Goal: Use online tool/utility: Utilize a website feature to perform a specific function

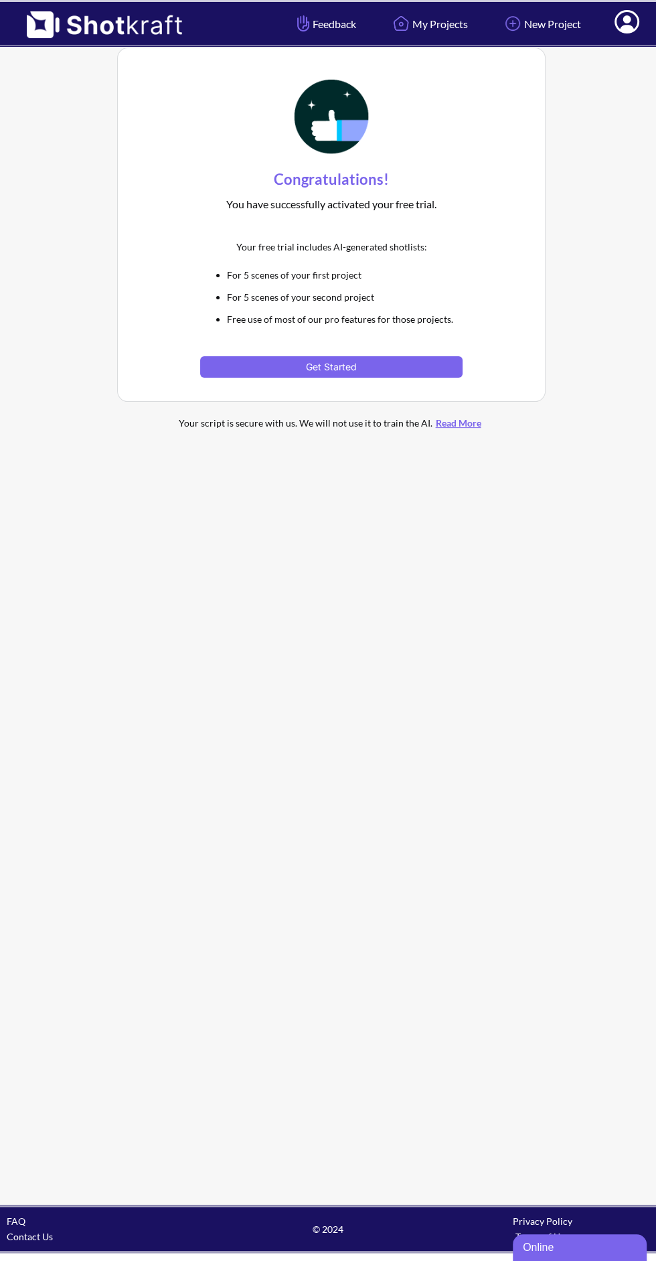
click at [417, 370] on button "Get Started" at bounding box center [331, 366] width 262 height 21
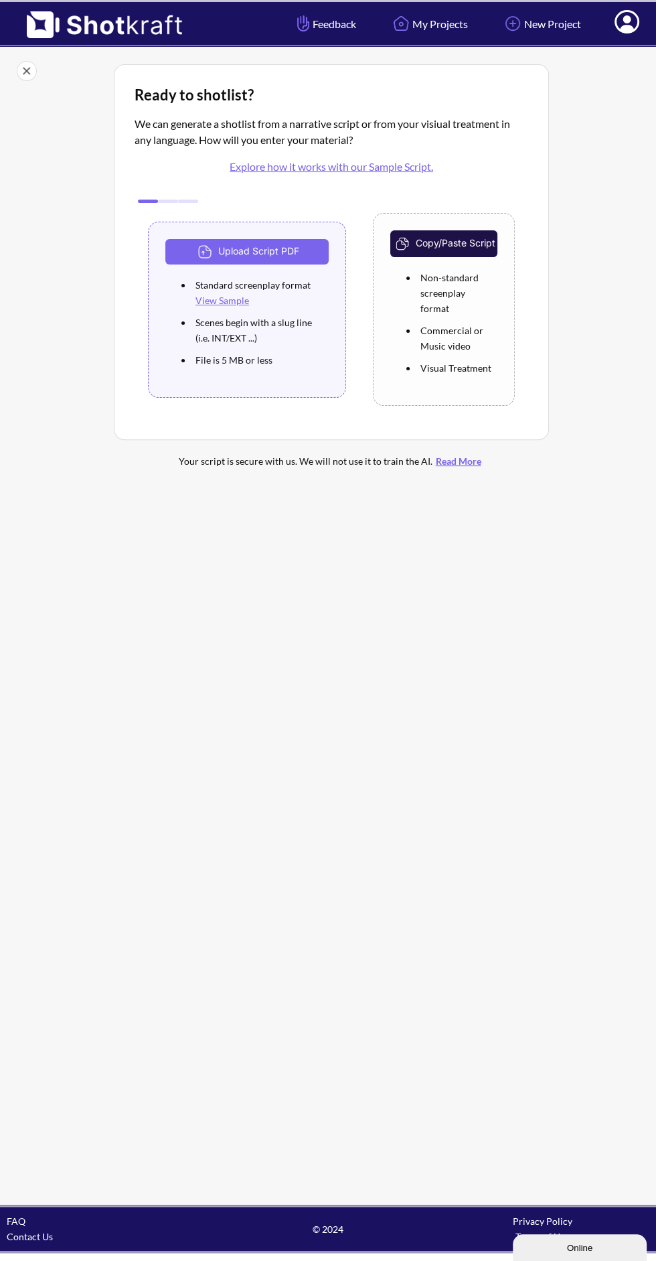
click at [291, 244] on button "Upload Script PDF" at bounding box center [246, 251] width 163 height 25
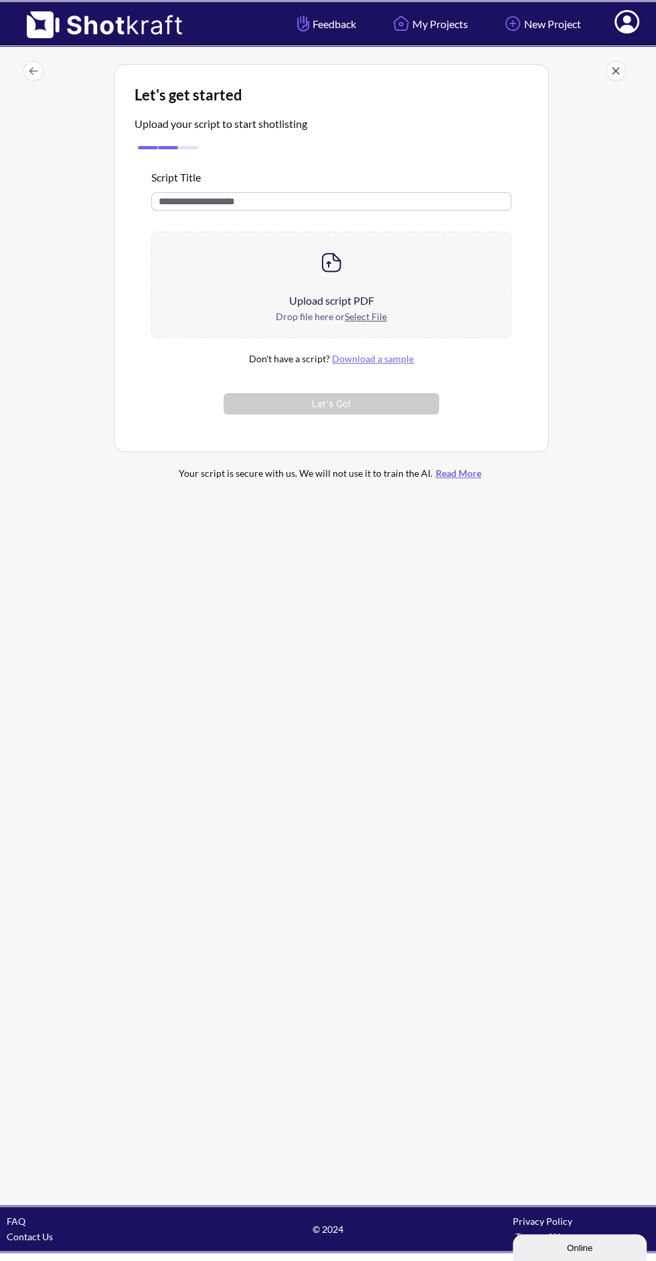
click at [419, 204] on input "text" at bounding box center [331, 201] width 360 height 19
click at [180, 201] on input "**********" at bounding box center [331, 201] width 360 height 19
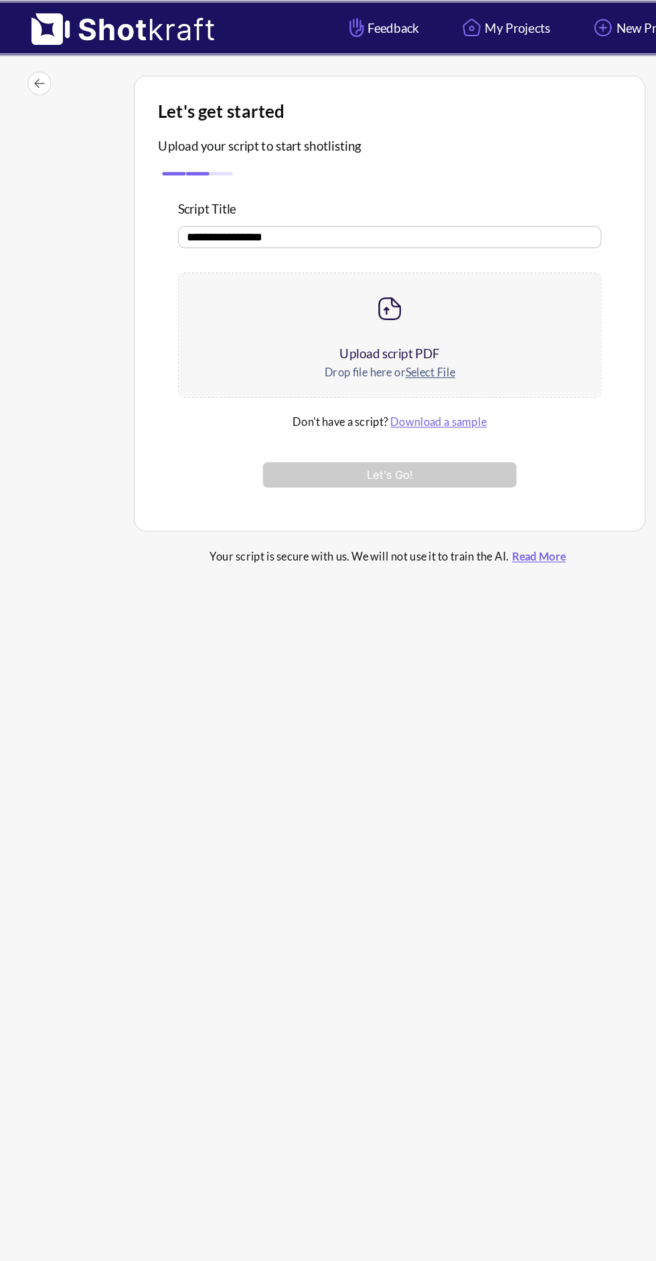
type input "**********"
click at [372, 307] on div "Upload script PDF" at bounding box center [331, 301] width 359 height 16
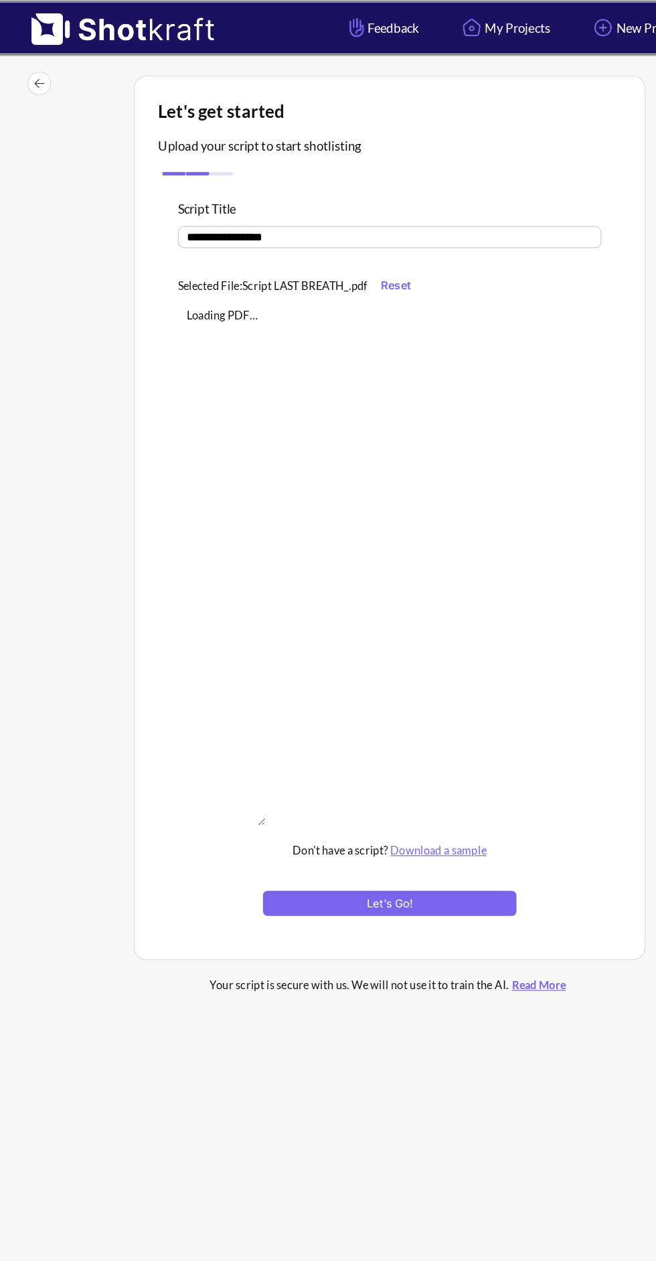
click at [374, 779] on button "Let's Go!" at bounding box center [332, 768] width 216 height 21
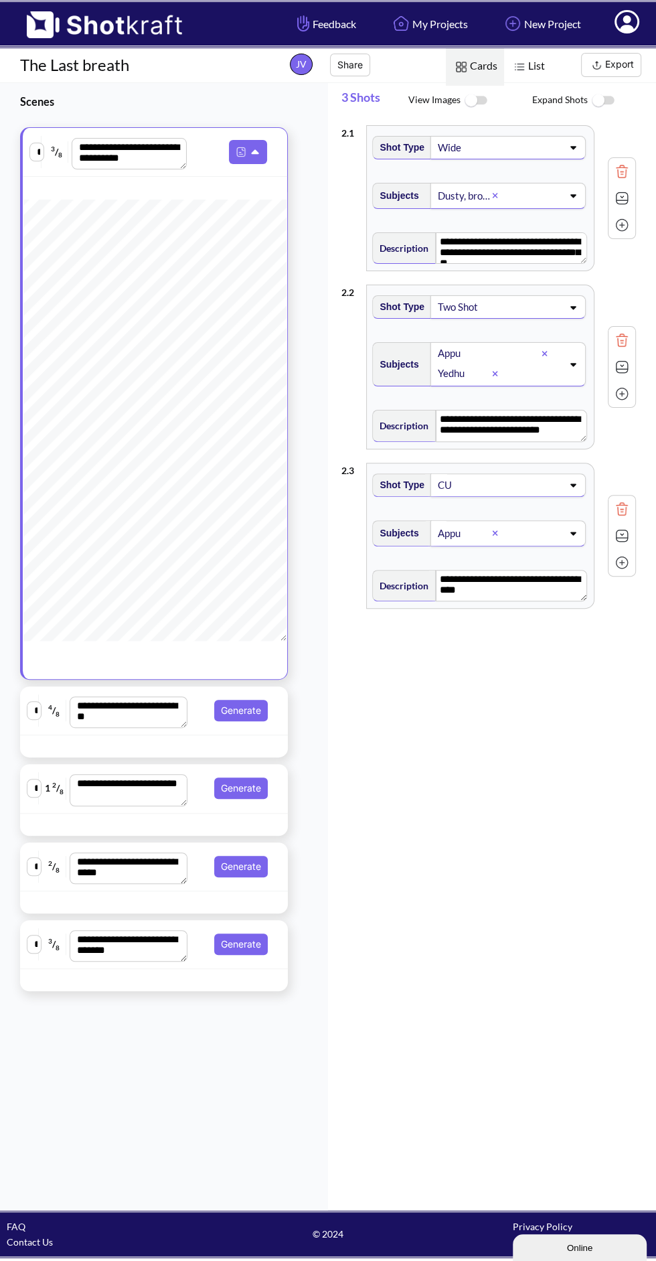
click at [570, 194] on icon at bounding box center [573, 195] width 18 height 9
click at [575, 195] on icon at bounding box center [575, 196] width 6 height 3
click at [565, 191] on icon at bounding box center [573, 195] width 18 height 9
click at [461, 194] on div at bounding box center [460, 195] width 14 height 15
click at [573, 195] on icon at bounding box center [574, 196] width 6 height 3
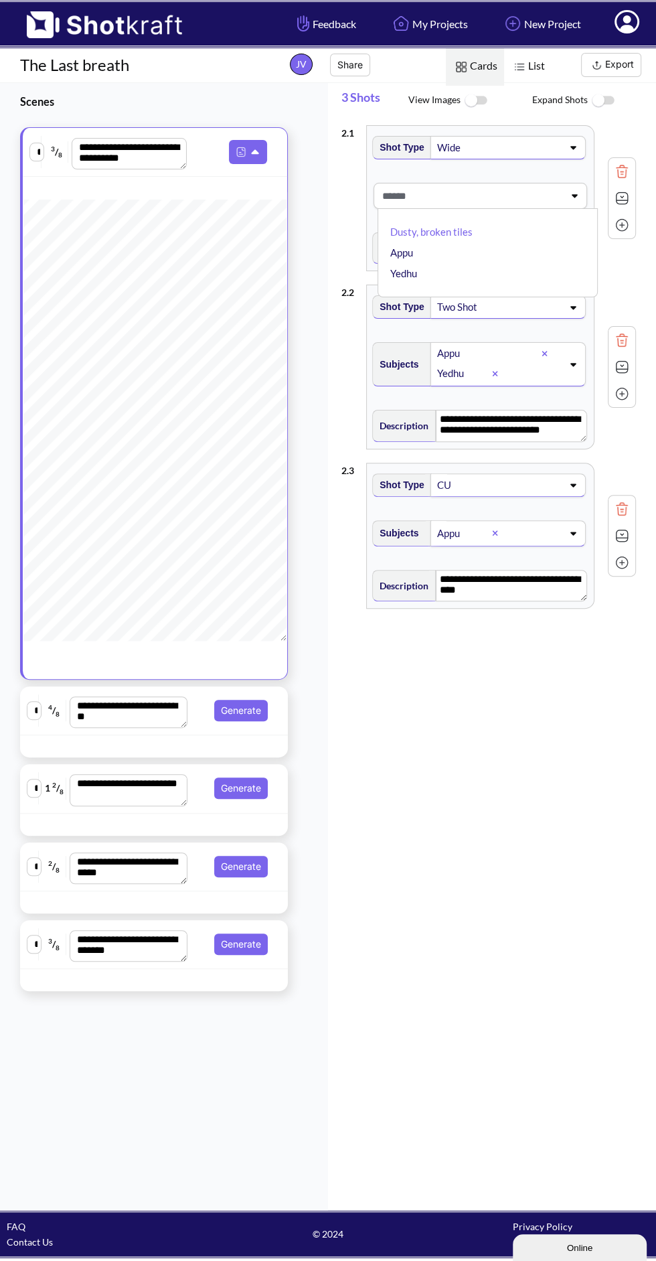
click at [422, 254] on li "Appu" at bounding box center [491, 252] width 207 height 21
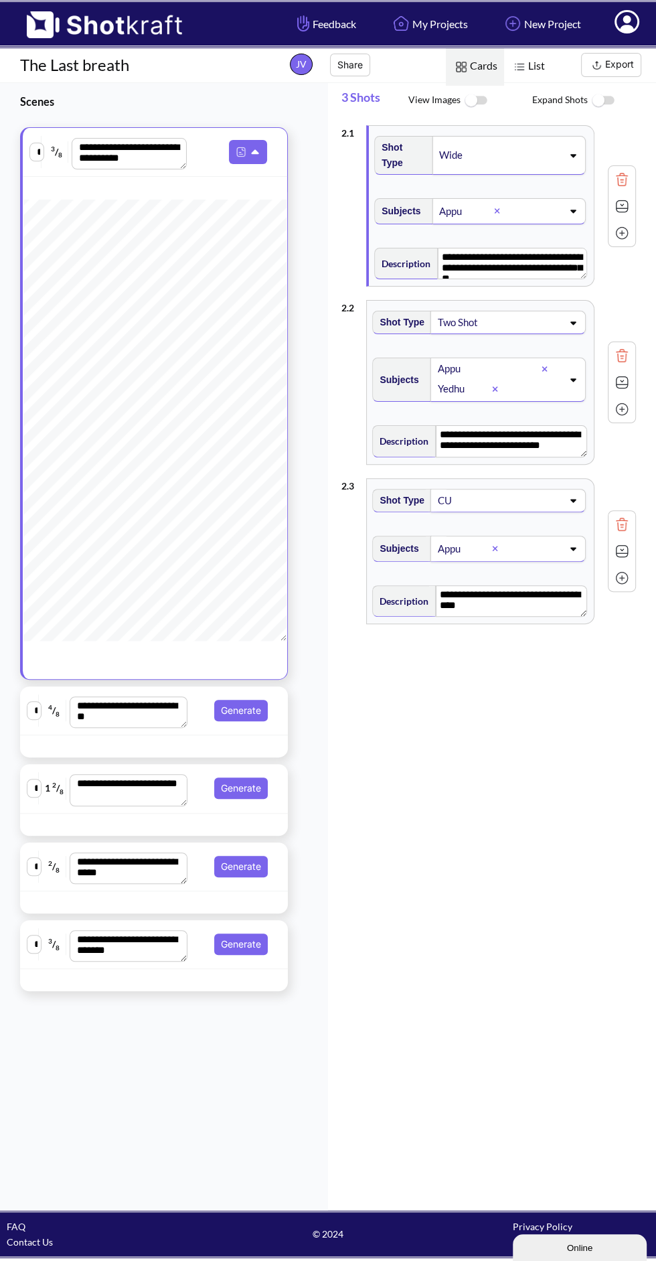
click at [574, 210] on icon at bounding box center [574, 211] width 6 height 3
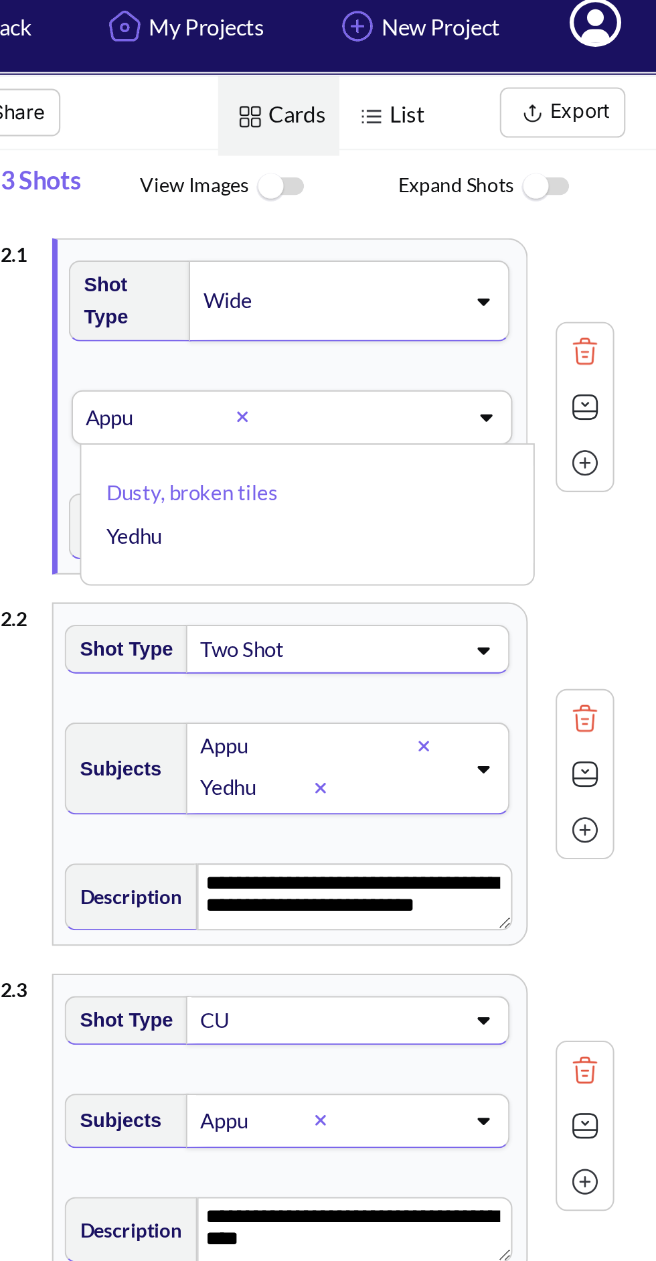
click at [439, 258] on li "Yedhu" at bounding box center [492, 268] width 205 height 21
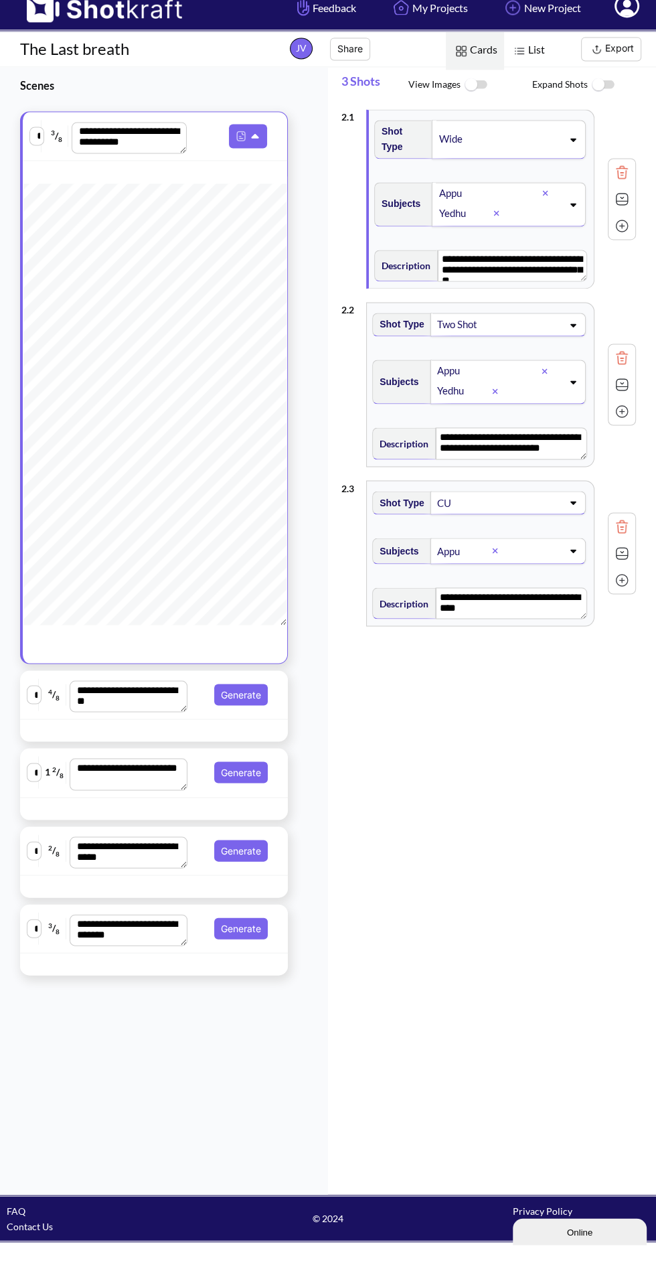
click at [569, 151] on icon at bounding box center [573, 155] width 18 height 9
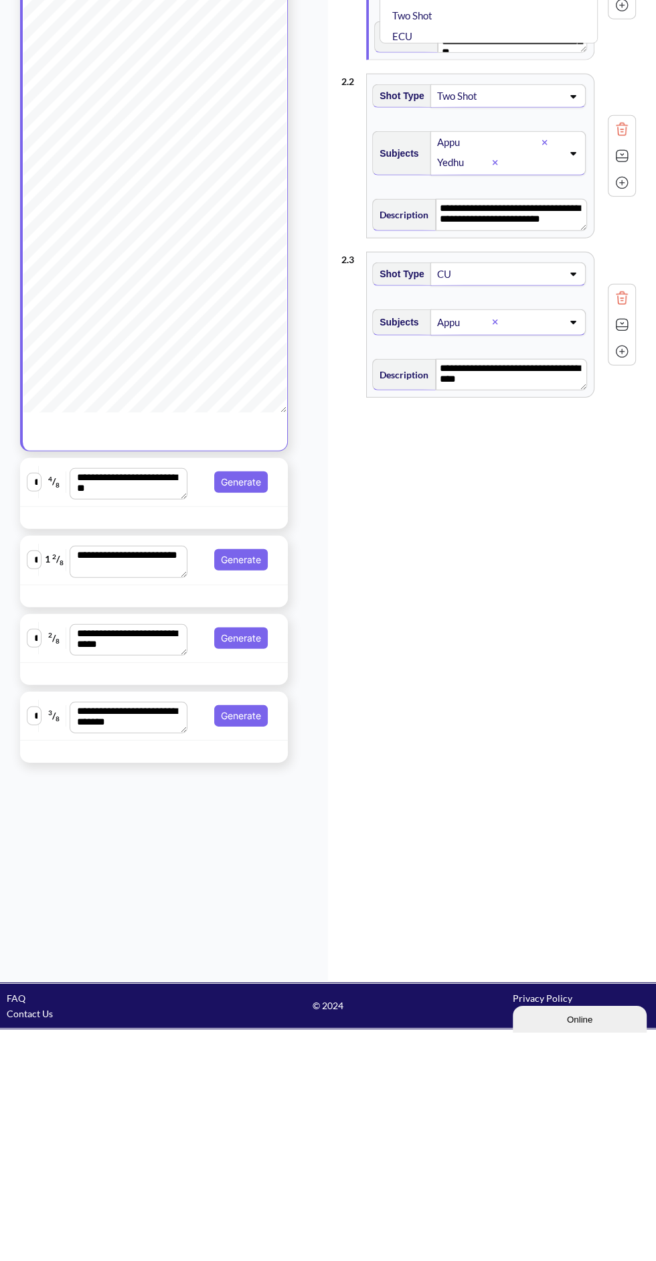
click at [541, 696] on div "**********" at bounding box center [499, 663] width 315 height 1089
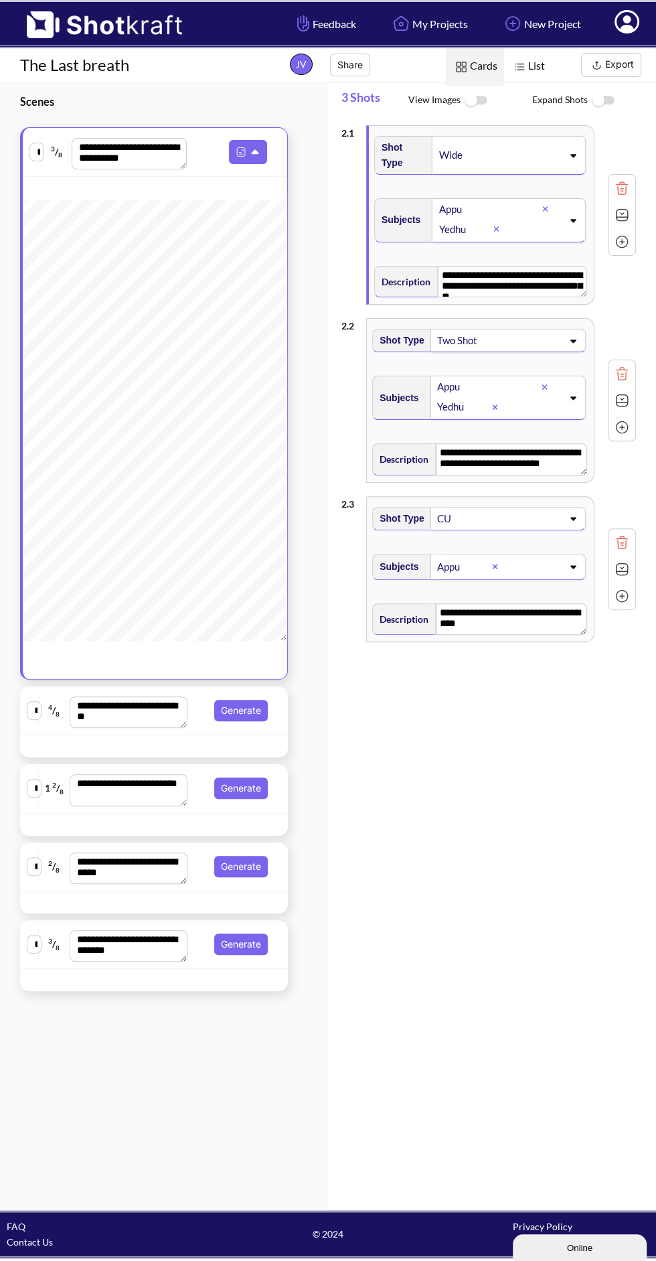
click at [572, 562] on icon at bounding box center [573, 566] width 18 height 9
click at [417, 614] on li "Yedhu" at bounding box center [491, 624] width 207 height 21
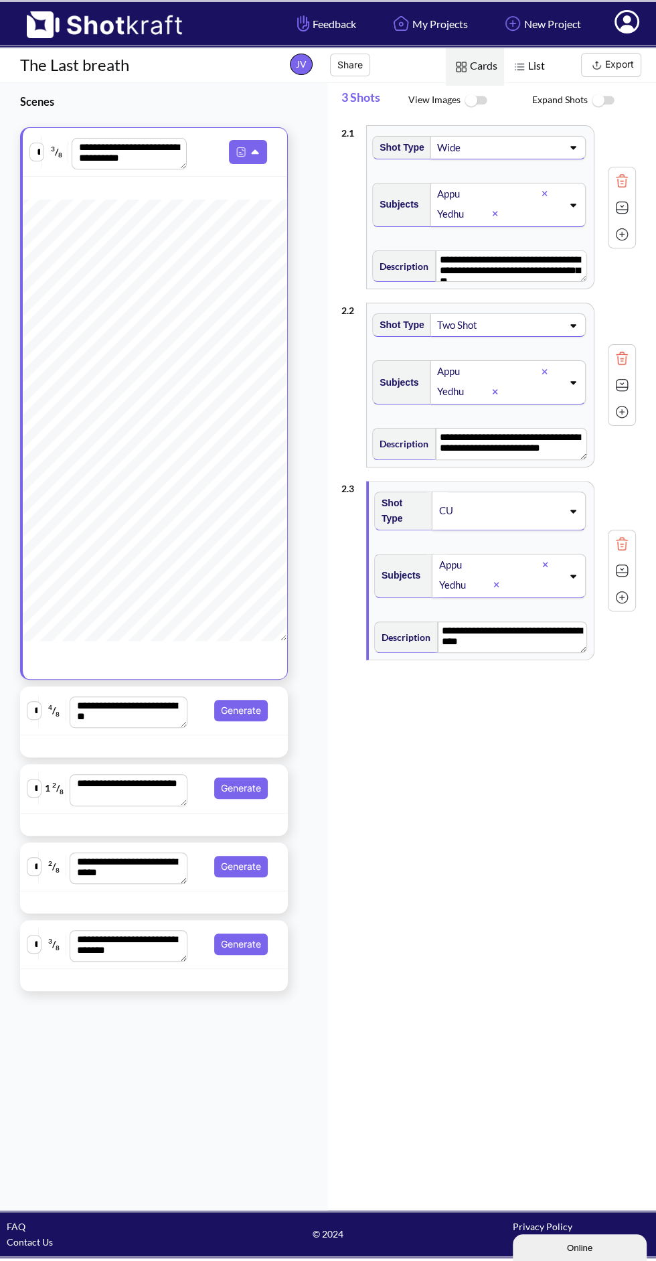
click at [563, 644] on div "**********" at bounding box center [489, 570] width 295 height 193
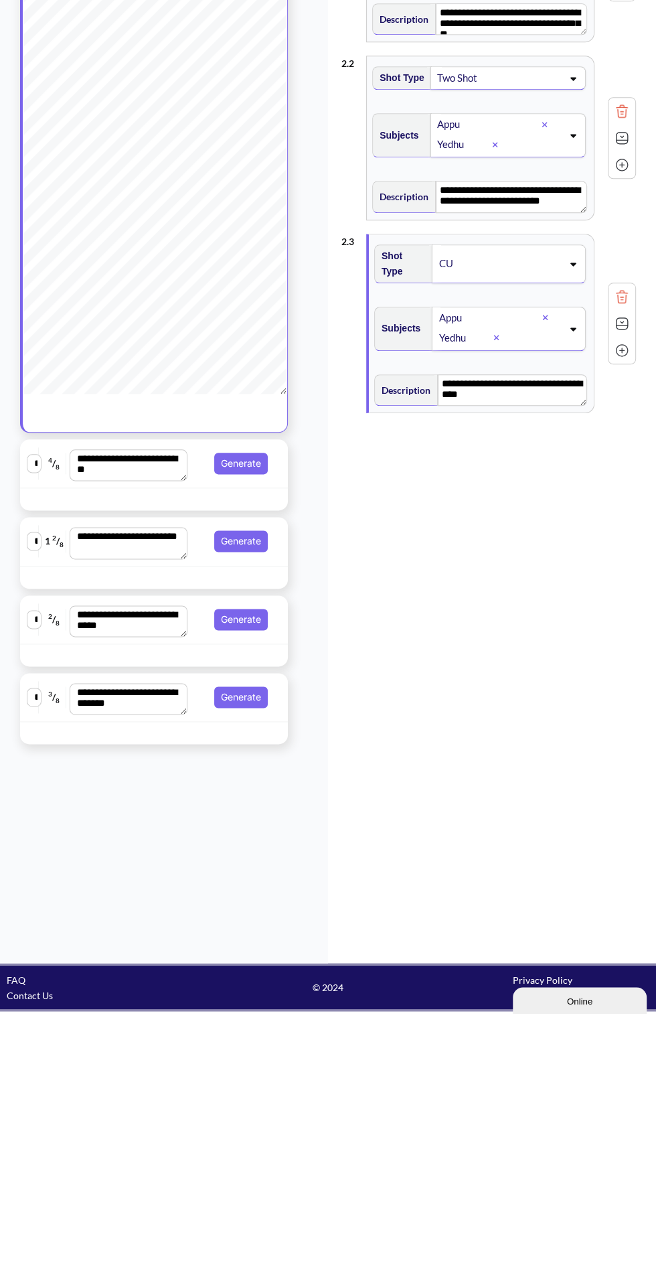
click at [504, 786] on div "**********" at bounding box center [499, 663] width 315 height 1089
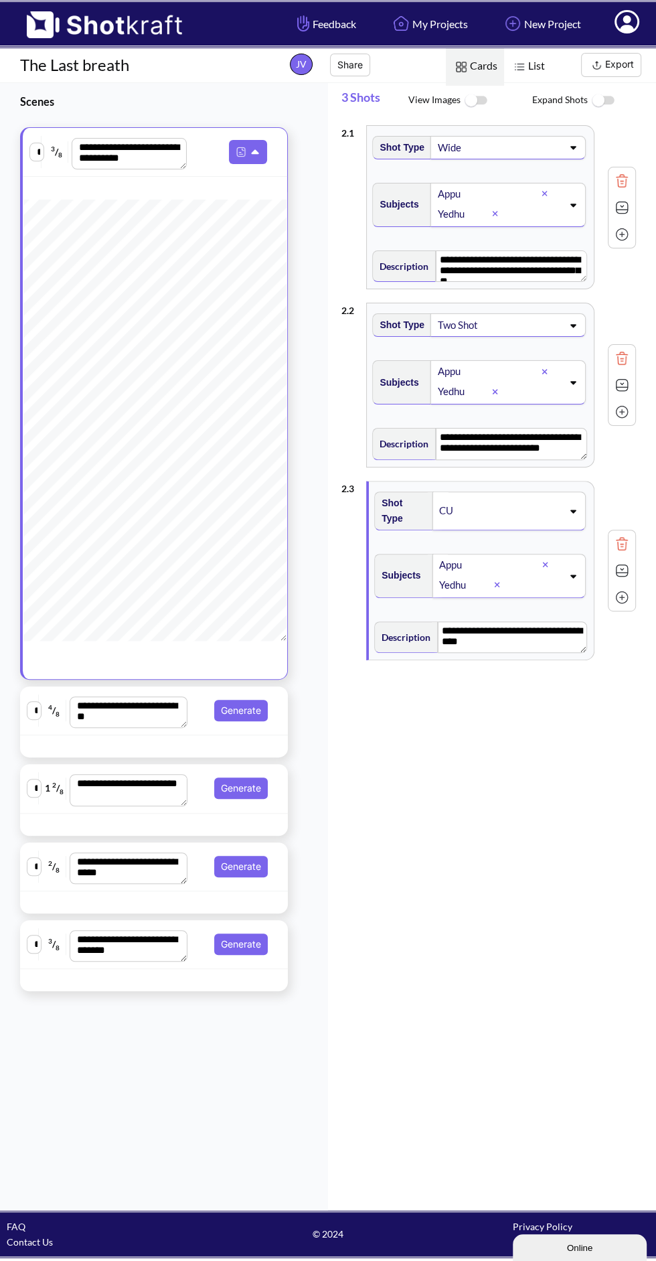
click at [250, 149] on icon at bounding box center [257, 153] width 14 height 12
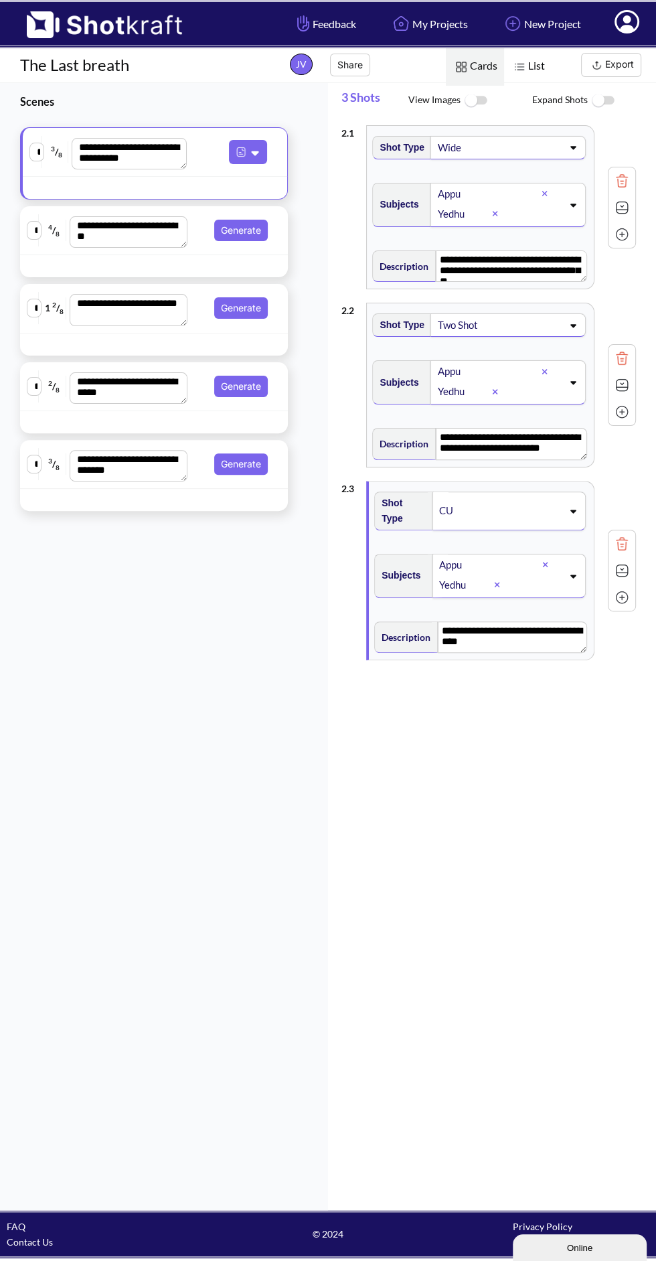
click at [205, 263] on div at bounding box center [127, 266] width 209 height 15
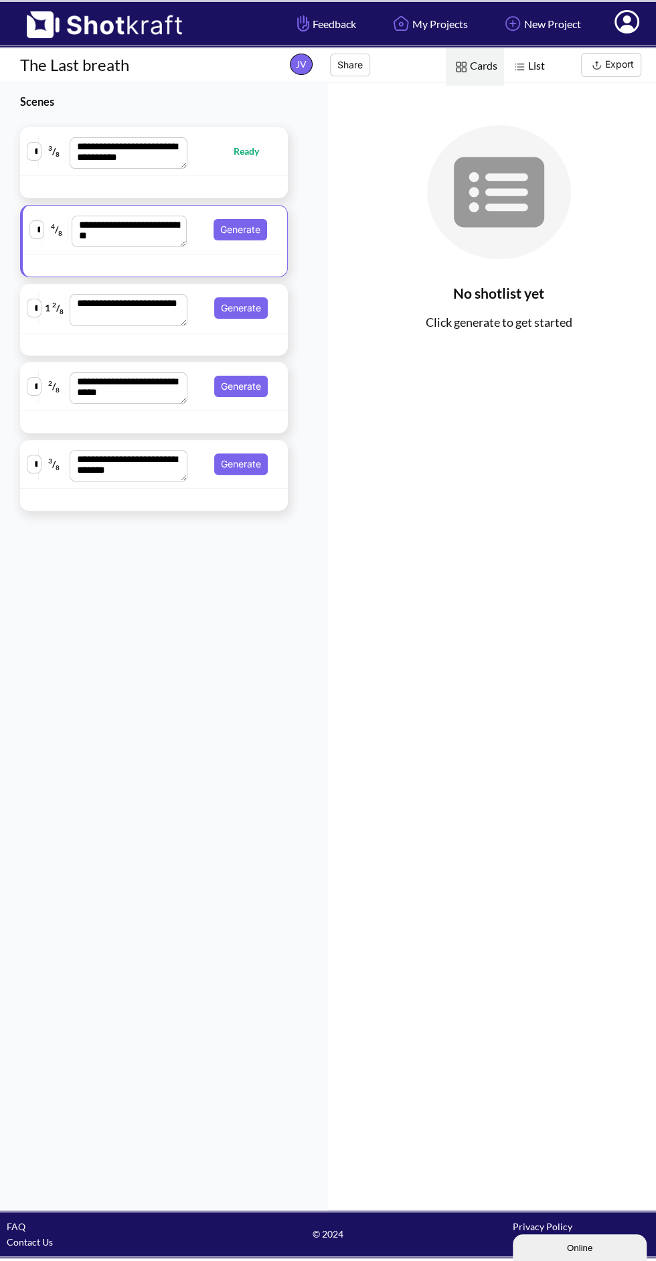
click at [245, 227] on button "Generate" at bounding box center [241, 229] width 54 height 21
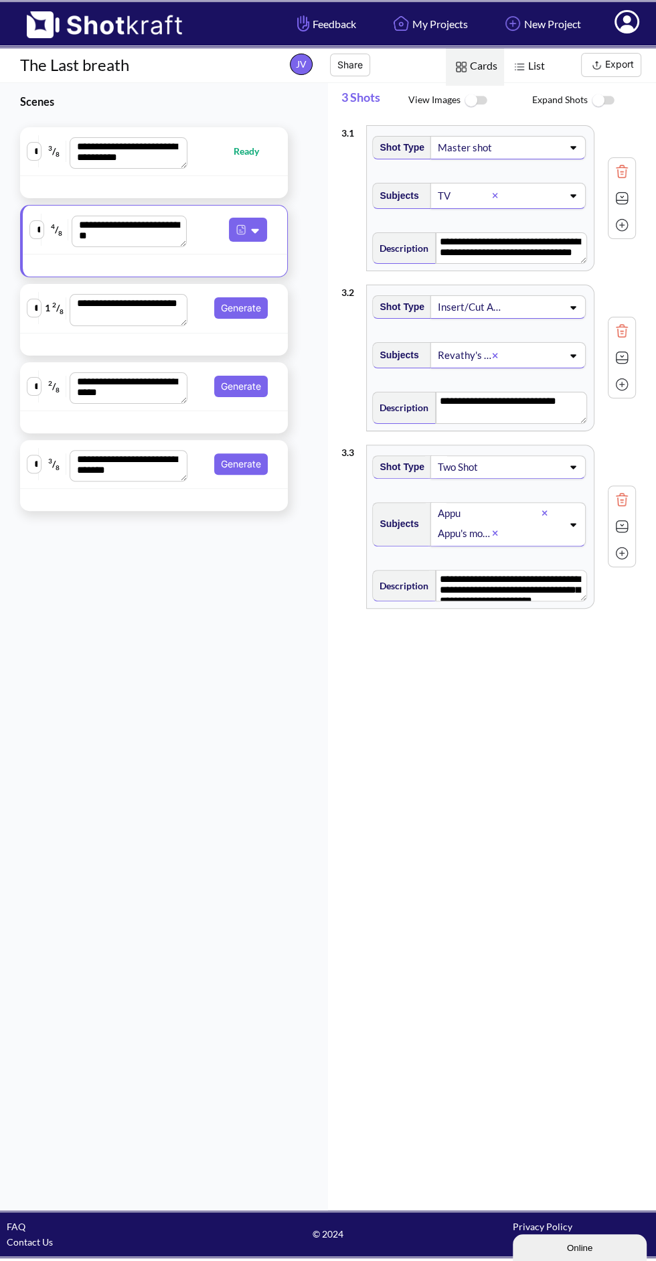
click at [258, 232] on icon at bounding box center [257, 230] width 14 height 12
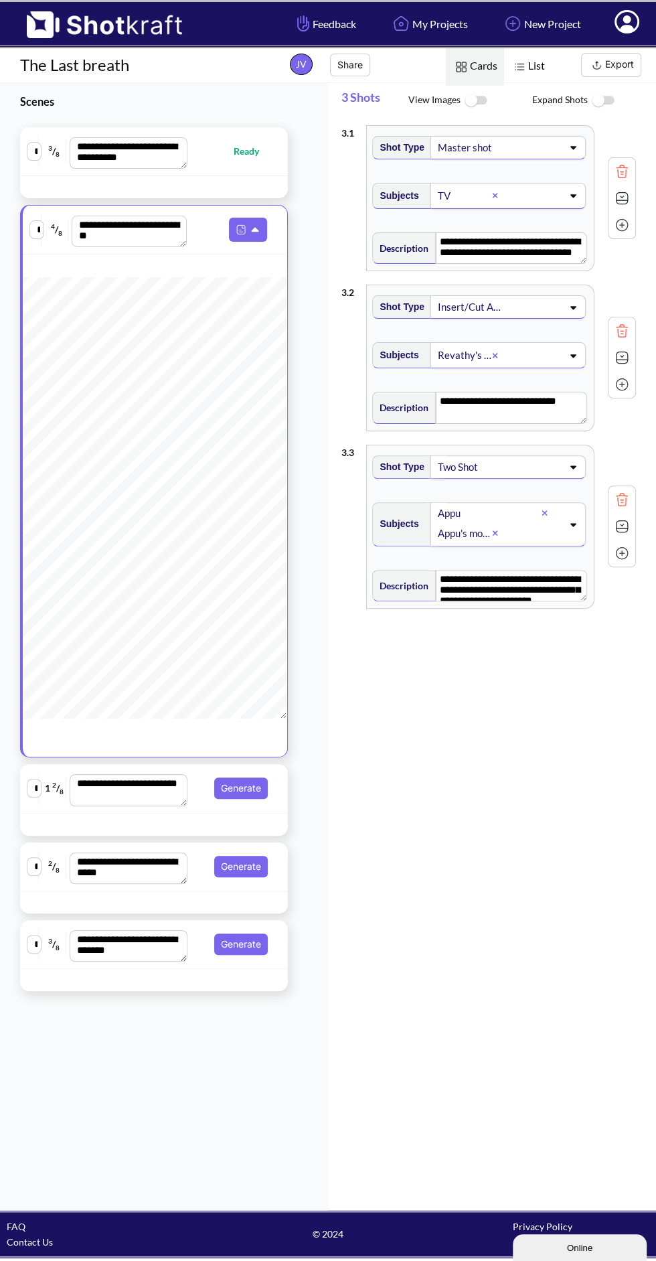
click at [252, 228] on icon at bounding box center [257, 230] width 14 height 12
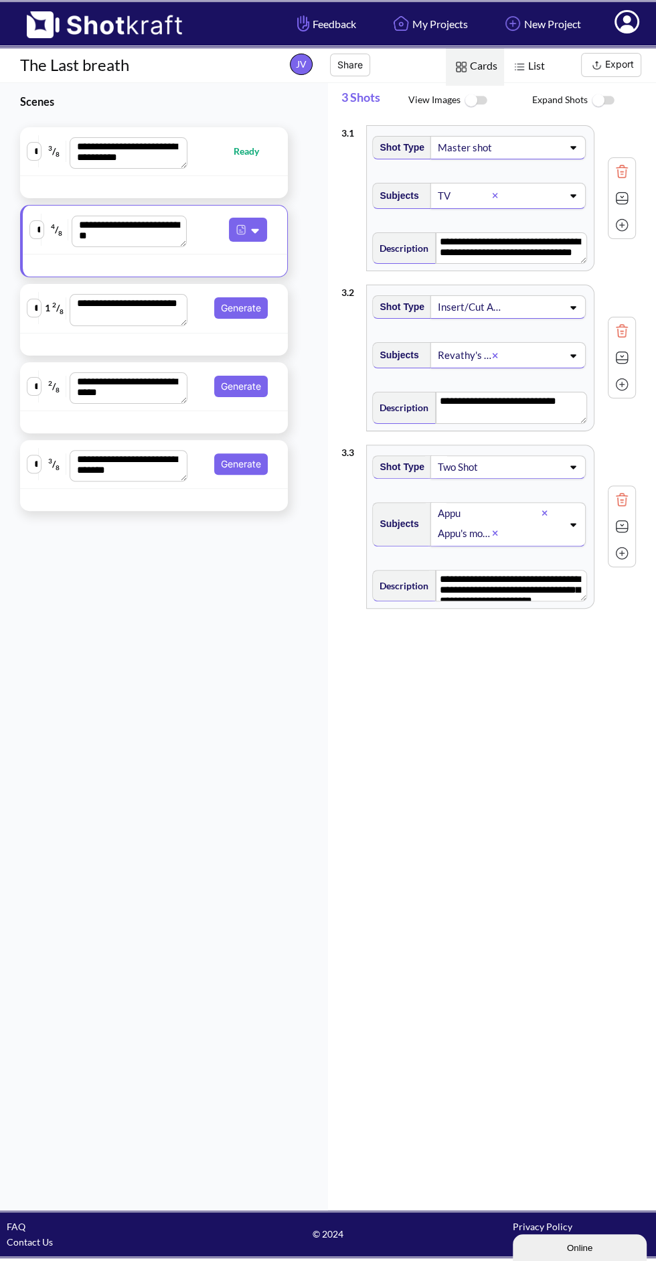
click at [256, 311] on button "Generate" at bounding box center [241, 307] width 54 height 21
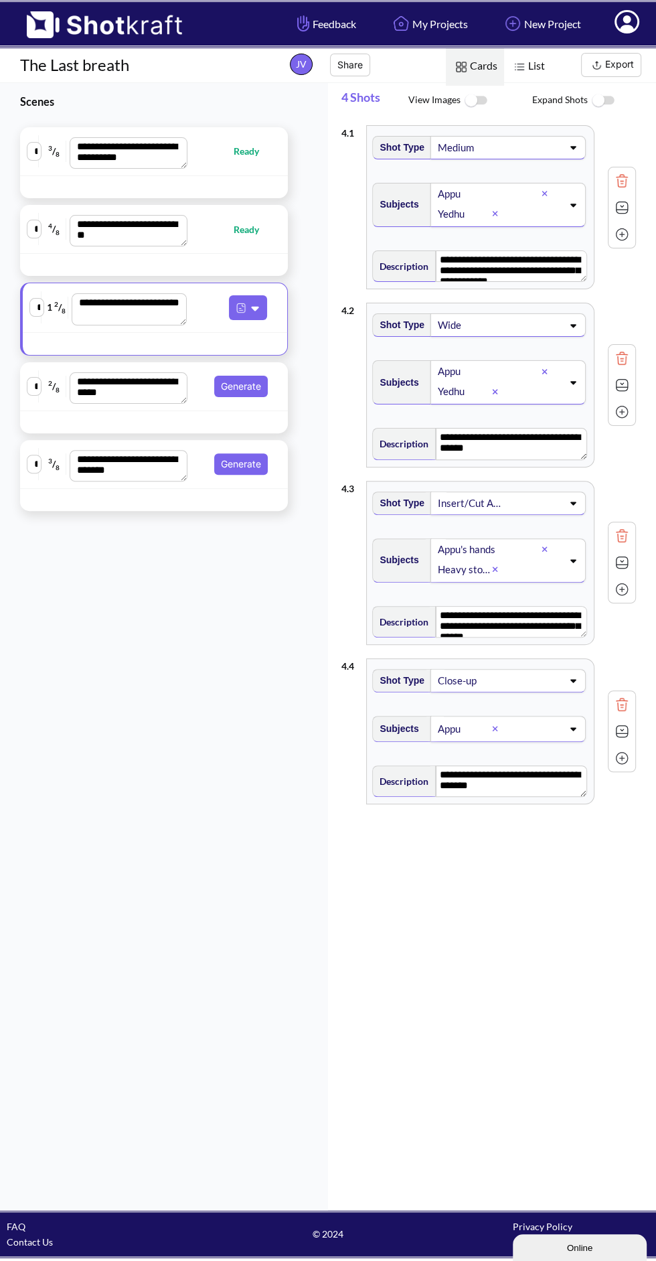
click at [251, 389] on button "Generate" at bounding box center [241, 386] width 54 height 21
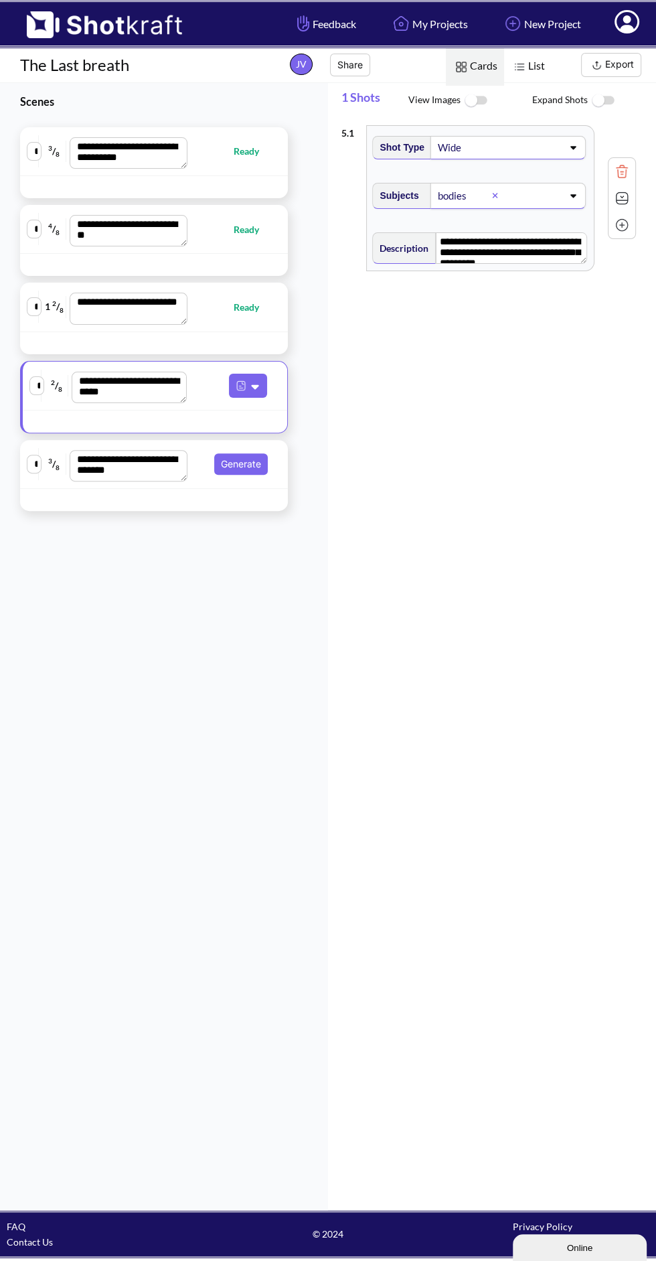
click at [229, 468] on button "Generate" at bounding box center [241, 463] width 54 height 21
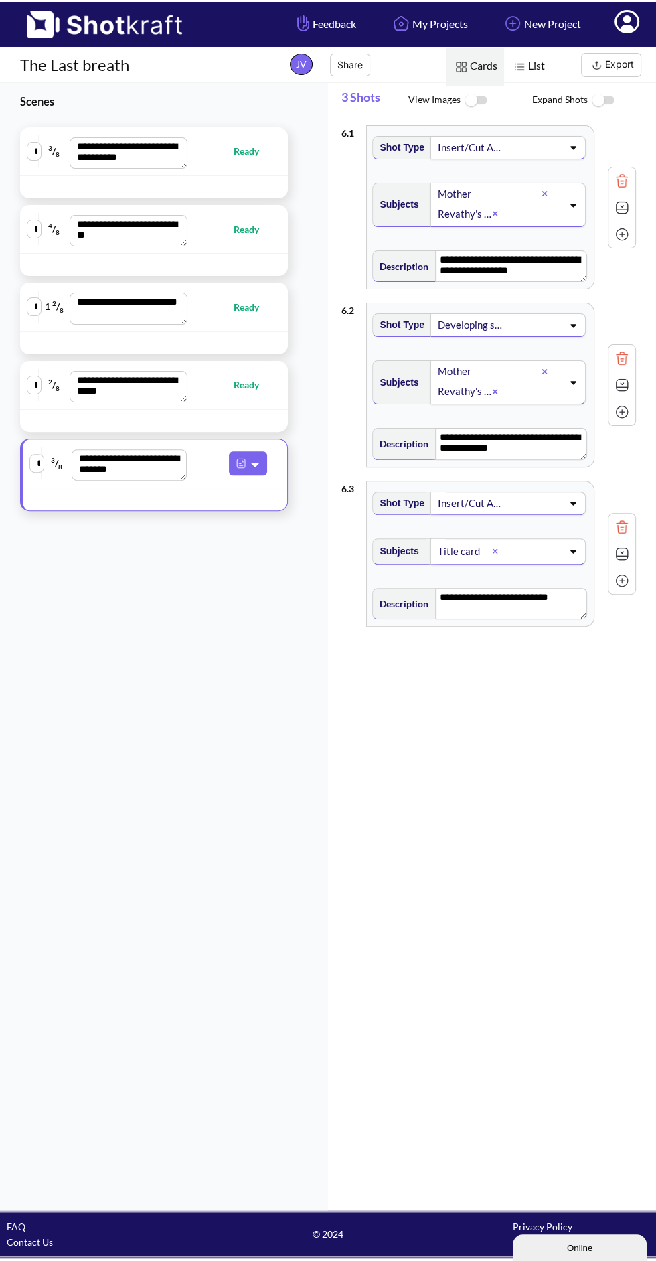
click at [257, 463] on icon at bounding box center [255, 465] width 7 height 5
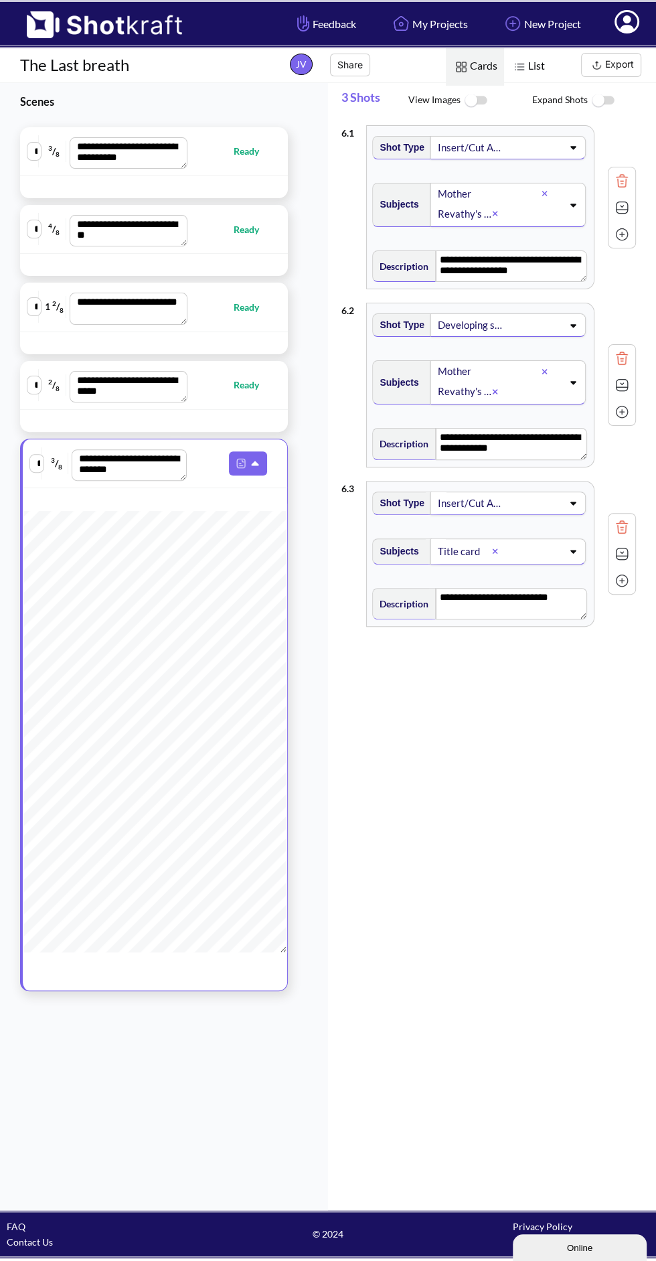
click at [253, 458] on icon at bounding box center [257, 464] width 14 height 12
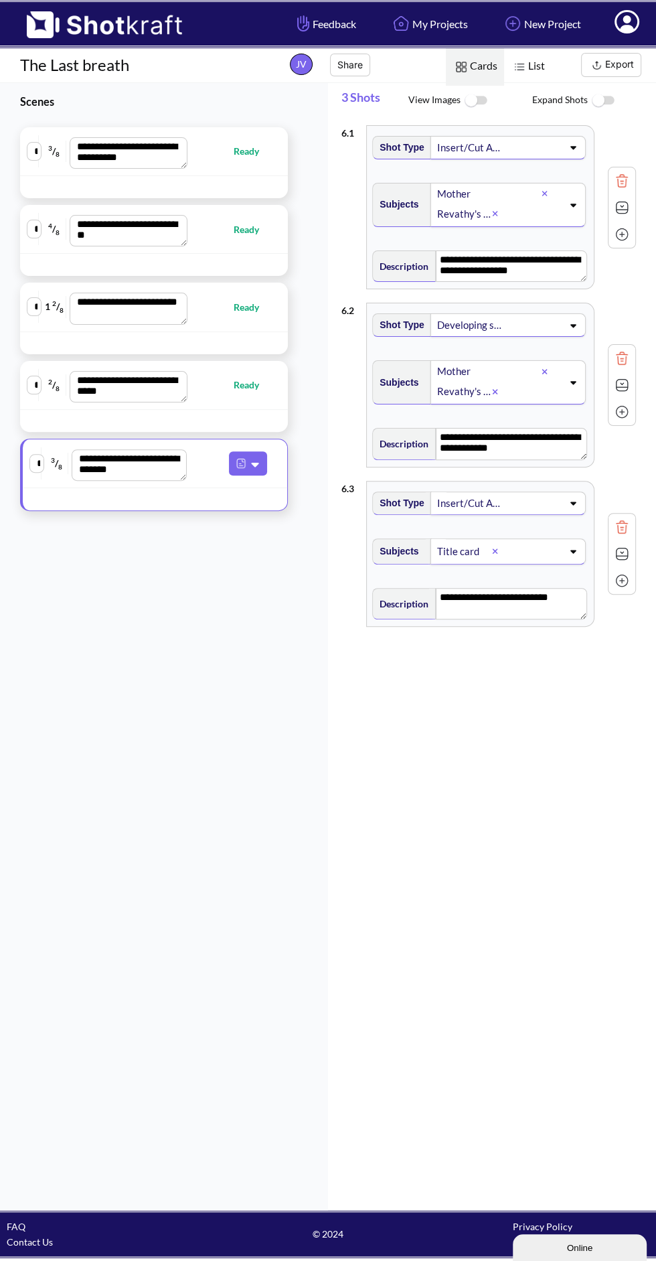
click at [491, 758] on div "**********" at bounding box center [499, 663] width 315 height 1089
click at [611, 62] on button "Export" at bounding box center [611, 65] width 60 height 24
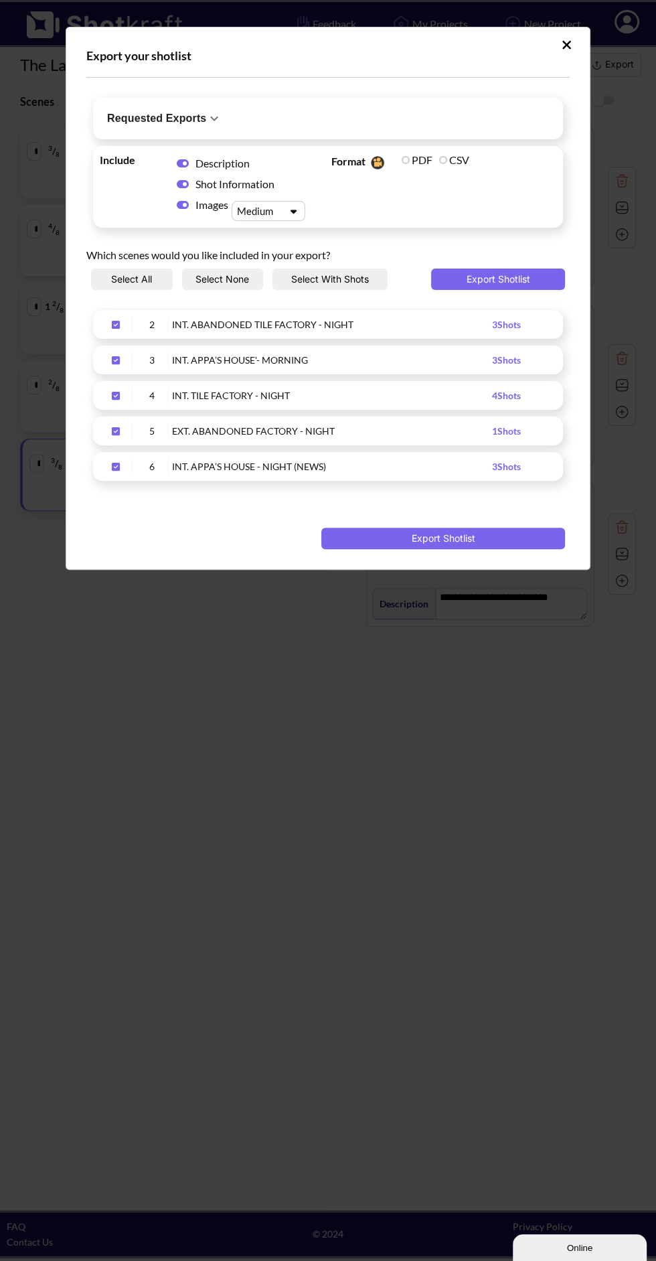
click at [406, 159] on label "PDF" at bounding box center [417, 159] width 31 height 13
click at [429, 153] on label "PDF" at bounding box center [417, 159] width 31 height 13
click at [375, 162] on img "Upload Script" at bounding box center [377, 163] width 19 height 20
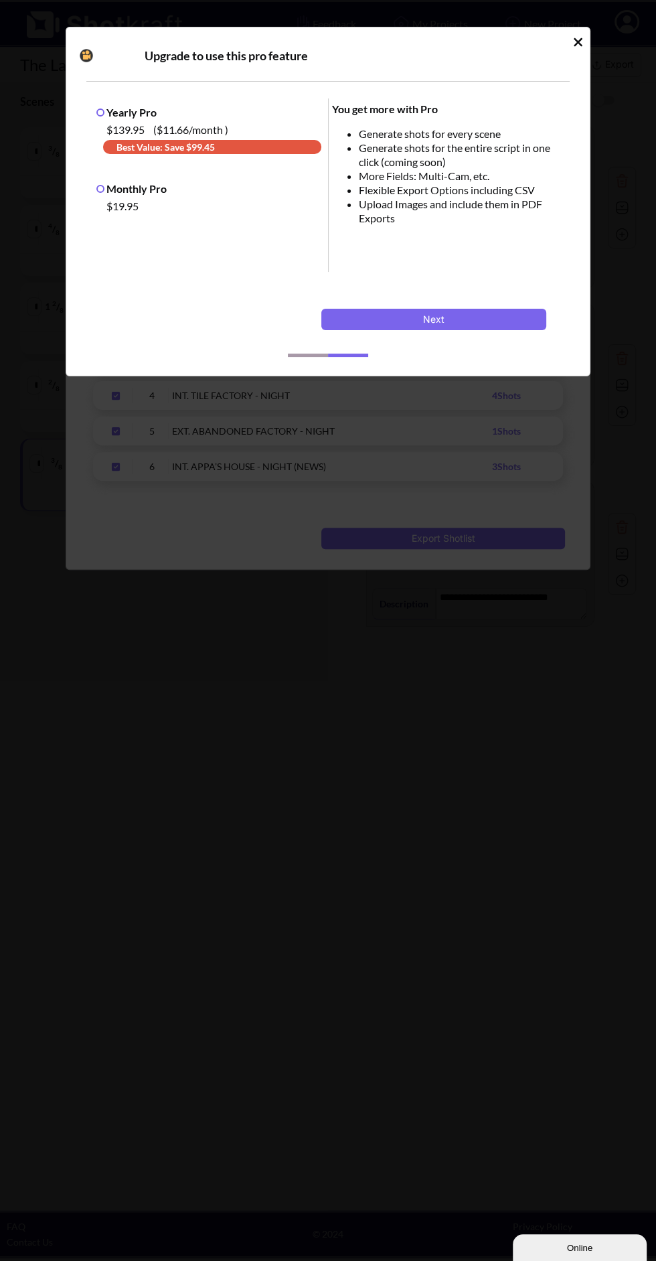
click at [582, 36] on icon "Idle Modal" at bounding box center [578, 42] width 10 height 13
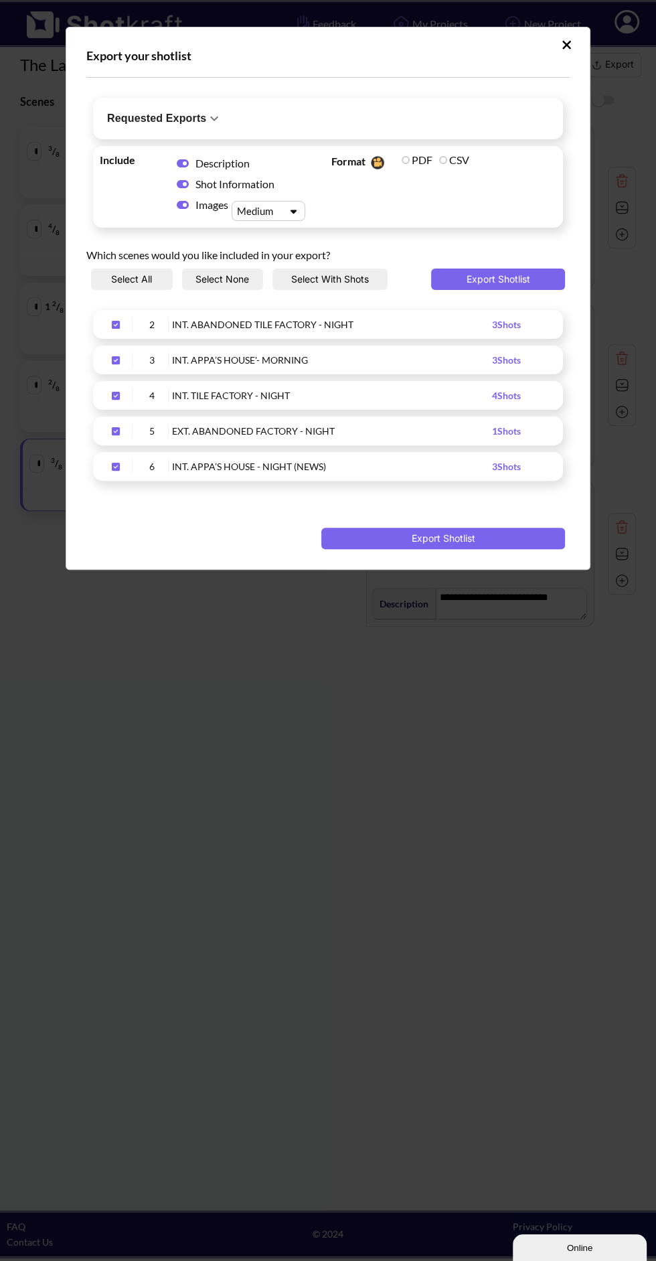
click at [575, 40] on button "Upload Script" at bounding box center [566, 44] width 23 height 21
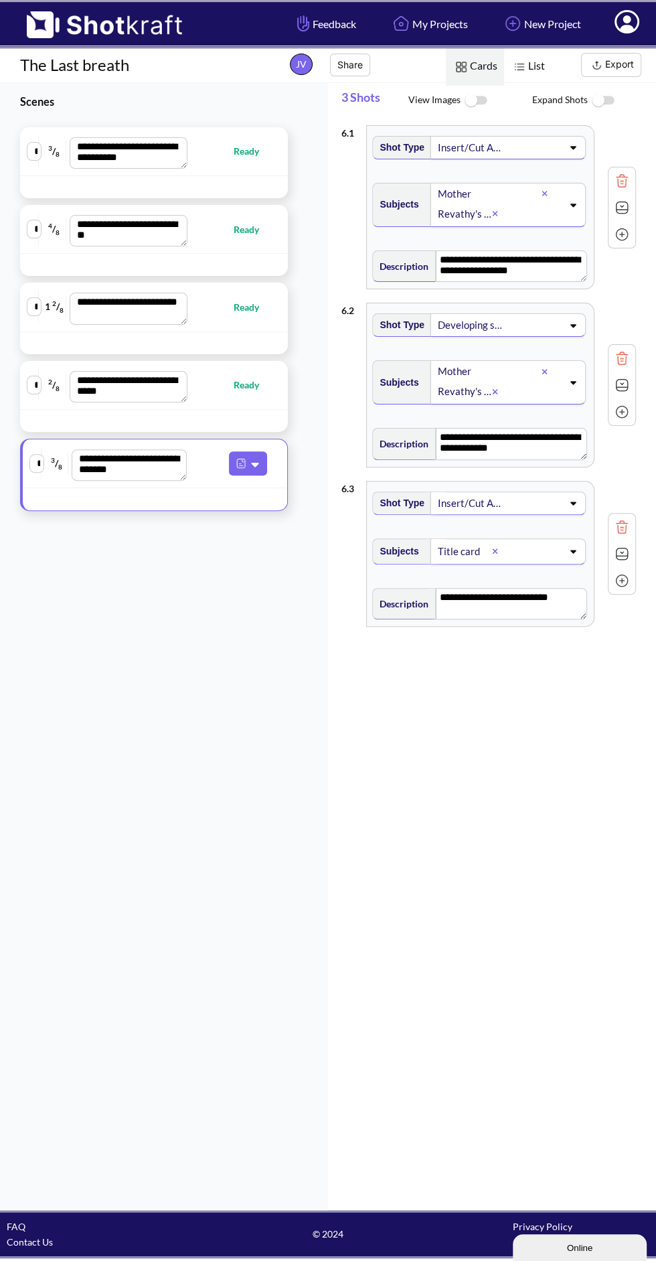
click at [551, 19] on link "New Project" at bounding box center [542, 24] width 100 height 36
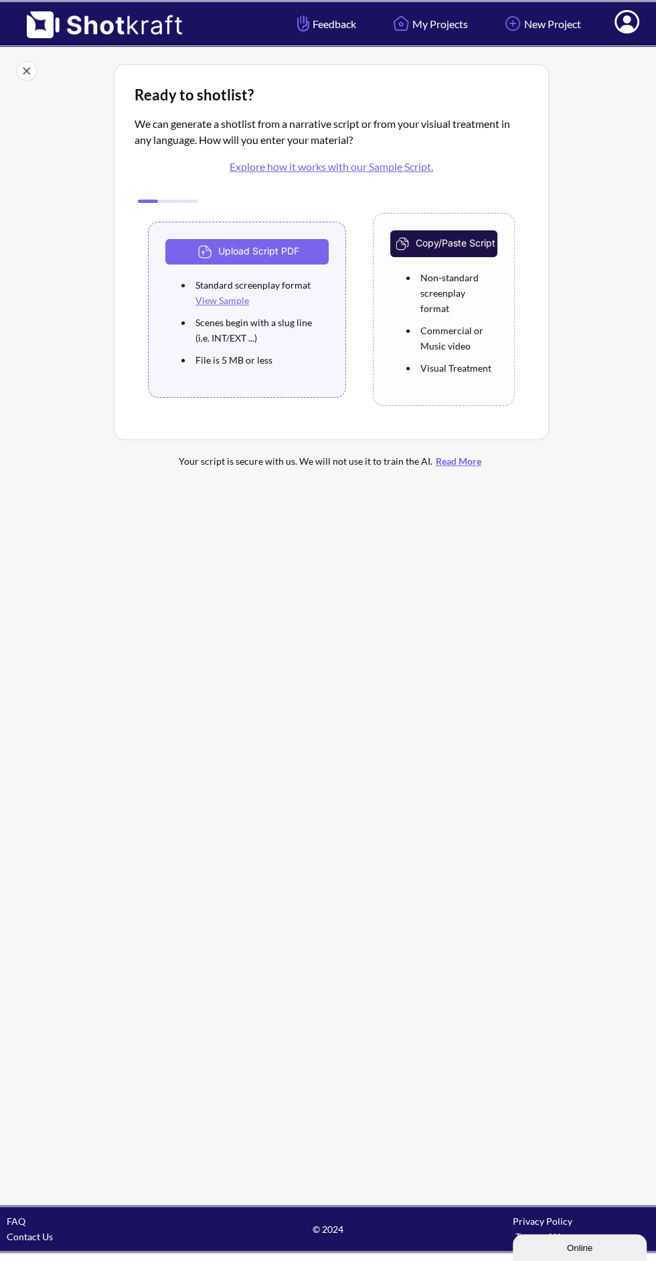
click at [422, 13] on link "My Projects" at bounding box center [429, 24] width 98 height 36
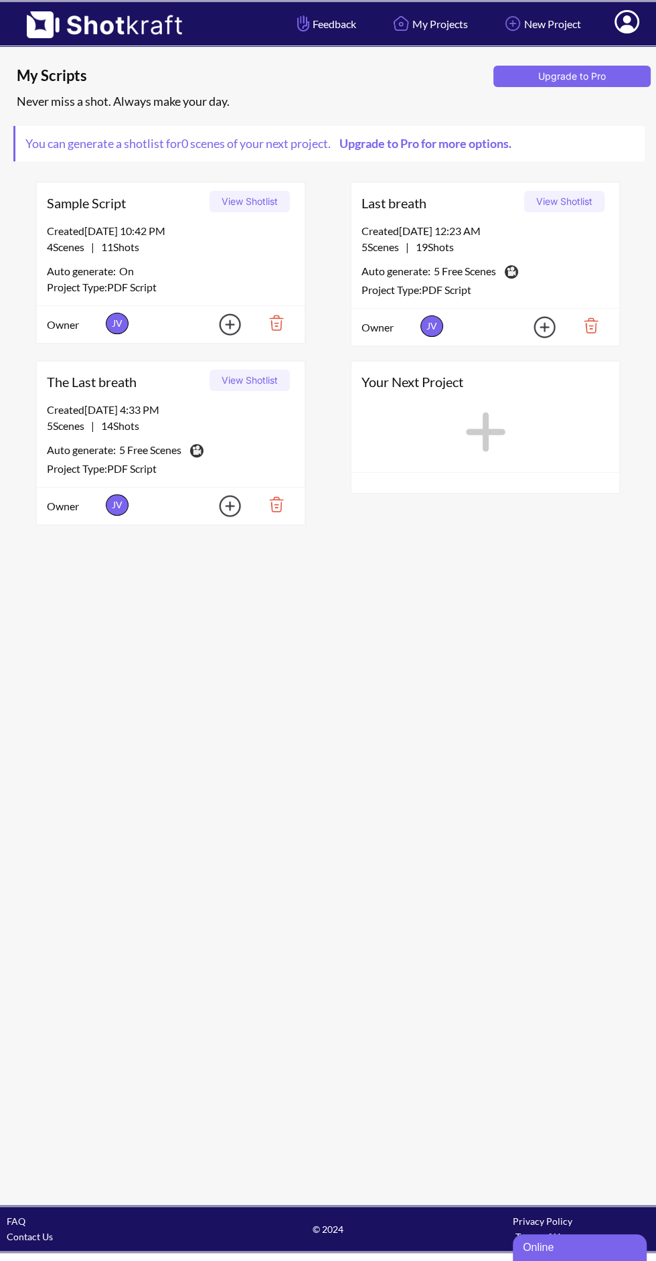
click at [230, 273] on div "Auto generate: On" at bounding box center [171, 270] width 248 height 17
click at [241, 207] on button "View Shotlist" at bounding box center [250, 201] width 80 height 21
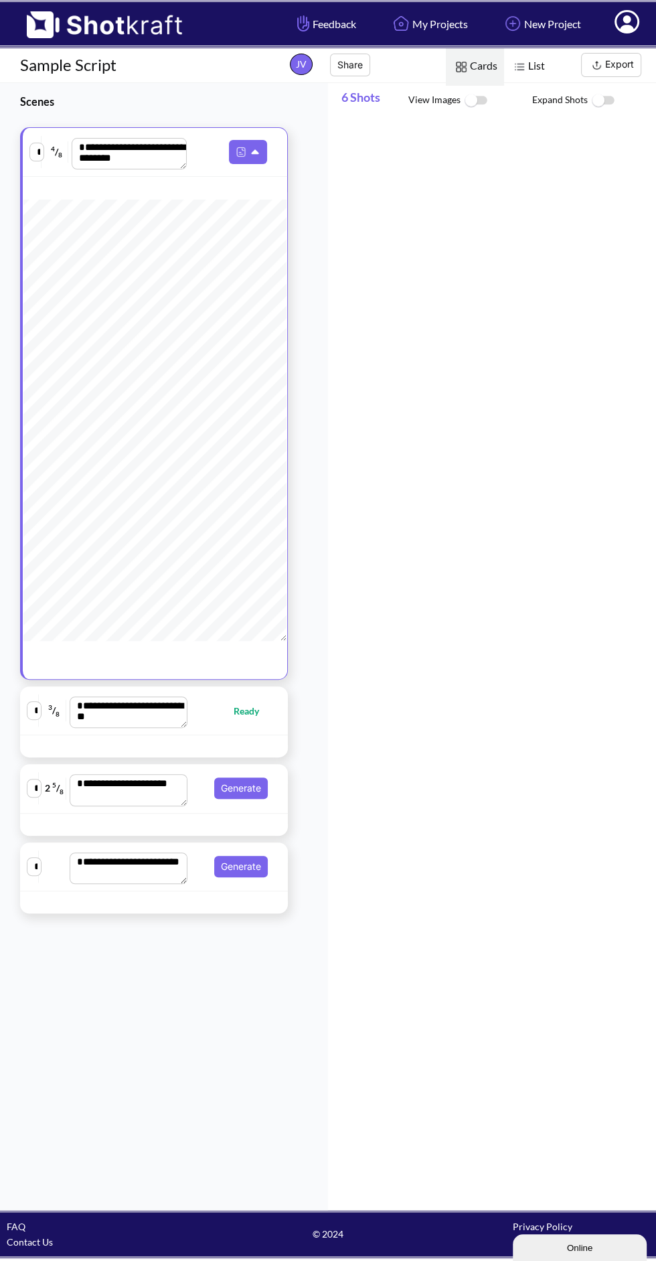
click at [248, 799] on button "Generate" at bounding box center [241, 788] width 54 height 21
